Goal: Task Accomplishment & Management: Manage account settings

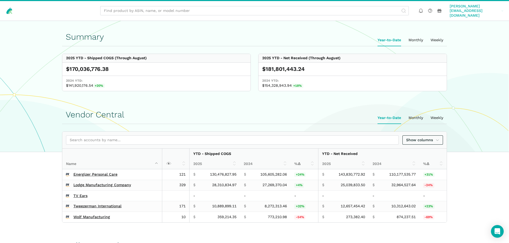
click at [483, 6] on span "[PERSON_NAME][EMAIL_ADDRESS][DOMAIN_NAME]" at bounding box center [474, 11] width 50 height 14
click at [479, 35] on link "Team Settings" at bounding box center [482, 40] width 45 height 10
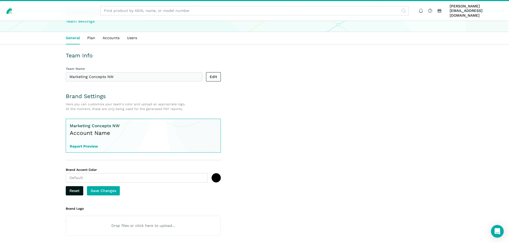
scroll to position [28, 0]
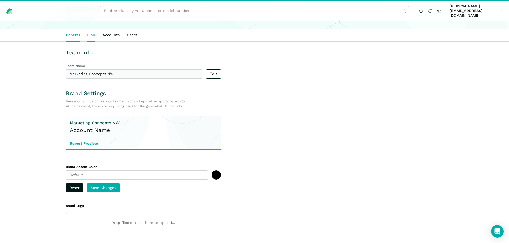
click at [92, 32] on link "Plan" at bounding box center [90, 35] width 15 height 12
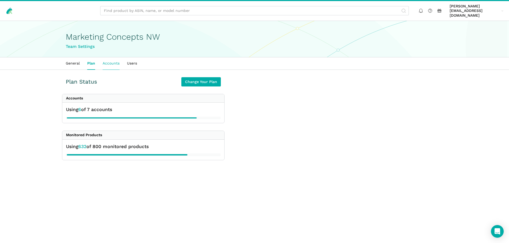
click at [112, 62] on link "Accounts" at bounding box center [111, 63] width 24 height 12
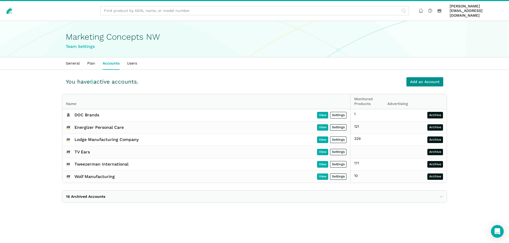
click at [419, 79] on link "Add an Account" at bounding box center [424, 81] width 37 height 9
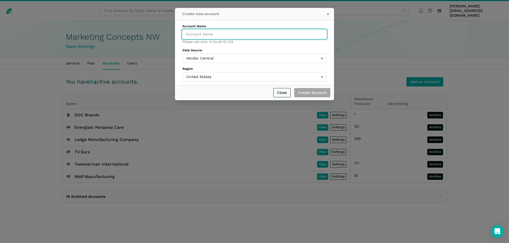
click at [203, 33] on input "Account Name" at bounding box center [254, 34] width 144 height 9
type input "Jack Black"
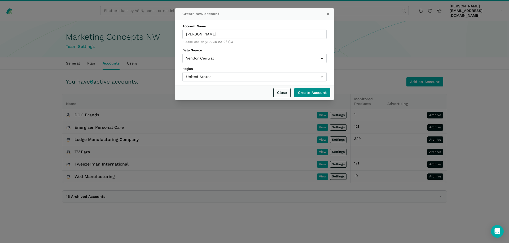
click at [311, 93] on input "Create Account" at bounding box center [312, 92] width 36 height 9
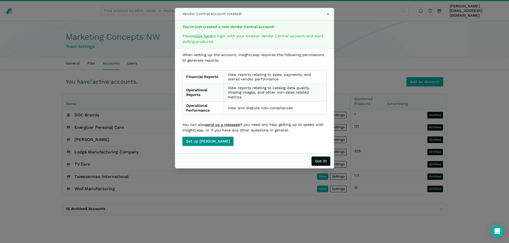
click at [207, 143] on link "Set up Jack Black" at bounding box center [207, 141] width 51 height 9
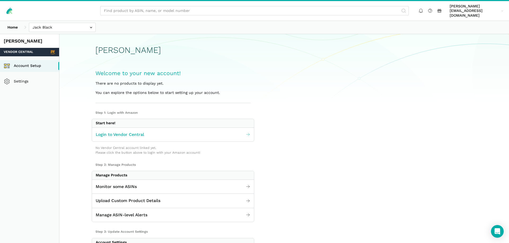
click at [246, 132] on icon at bounding box center [248, 134] width 5 height 5
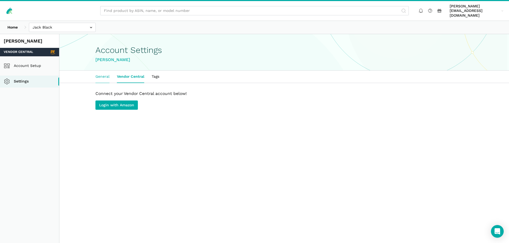
click at [104, 73] on link "General" at bounding box center [102, 77] width 21 height 12
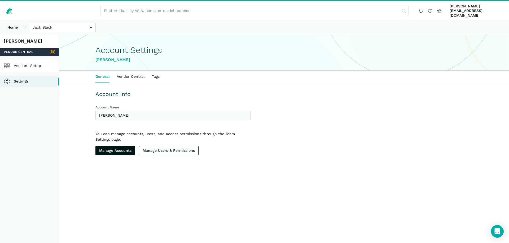
click at [25, 61] on link "Account Setup" at bounding box center [29, 66] width 59 height 12
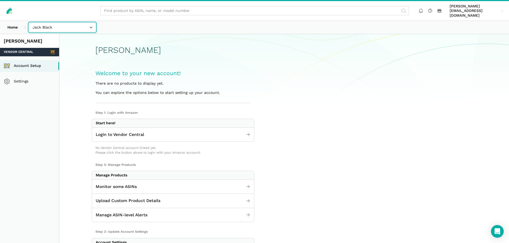
click at [47, 23] on input "text" at bounding box center [62, 27] width 67 height 9
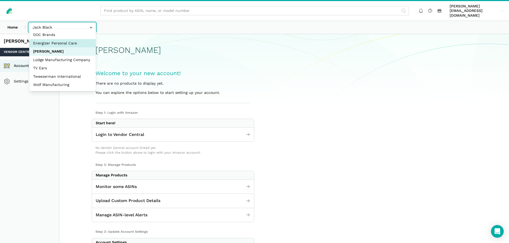
select select "n5LNPKW2f26eq5BfK6gY1SF3"
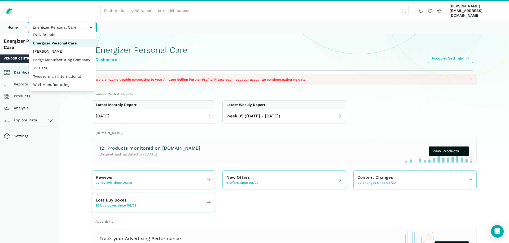
click at [55, 24] on input "text" at bounding box center [62, 27] width 67 height 9
select select "R2bjfwxeu2xf67uphnErMmAw"
